Goal: Find specific page/section: Find specific page/section

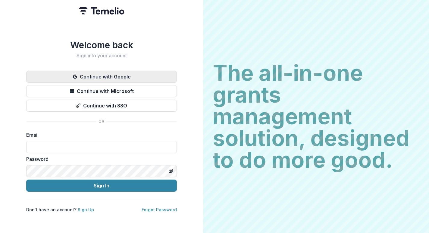
click at [133, 75] on button "Continue with Google" at bounding box center [101, 77] width 151 height 12
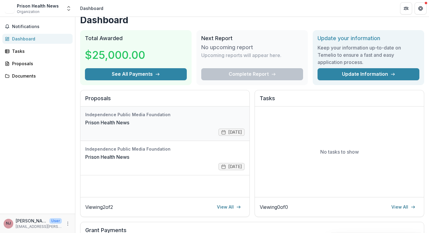
scroll to position [9, 0]
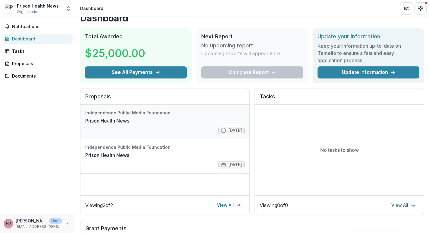
click at [129, 124] on link "Prison Health News" at bounding box center [107, 120] width 44 height 7
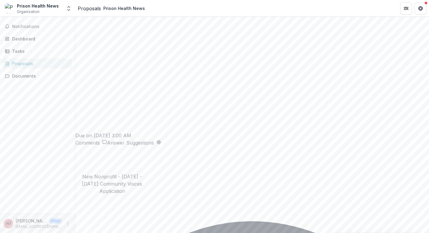
scroll to position [991, 0]
